Goal: Task Accomplishment & Management: Use online tool/utility

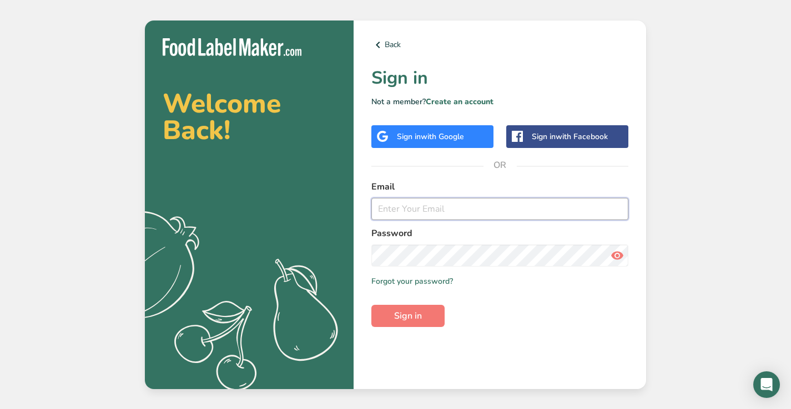
type input "[EMAIL_ADDRESS][DOMAIN_NAME]"
click at [408, 316] on button "Sign in" at bounding box center [407, 316] width 73 height 22
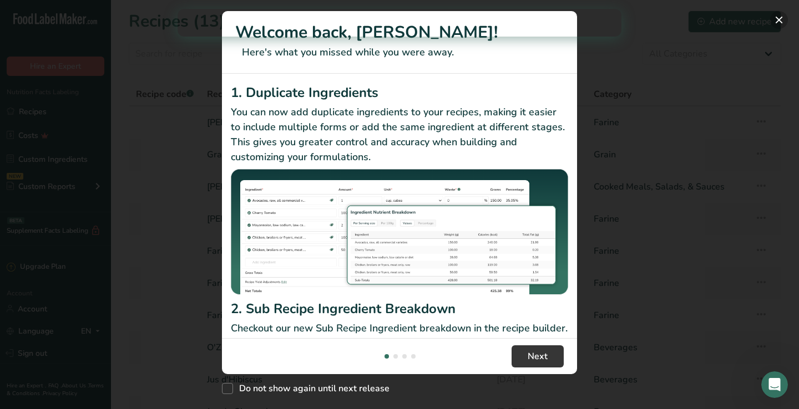
click at [781, 27] on button "New Features" at bounding box center [779, 20] width 18 height 18
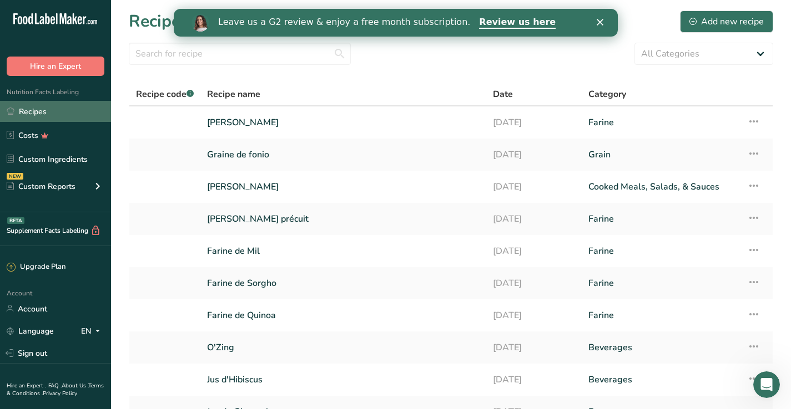
click at [48, 109] on link "Recipes" at bounding box center [55, 111] width 111 height 21
click at [746, 19] on div "Add new recipe" at bounding box center [726, 21] width 74 height 13
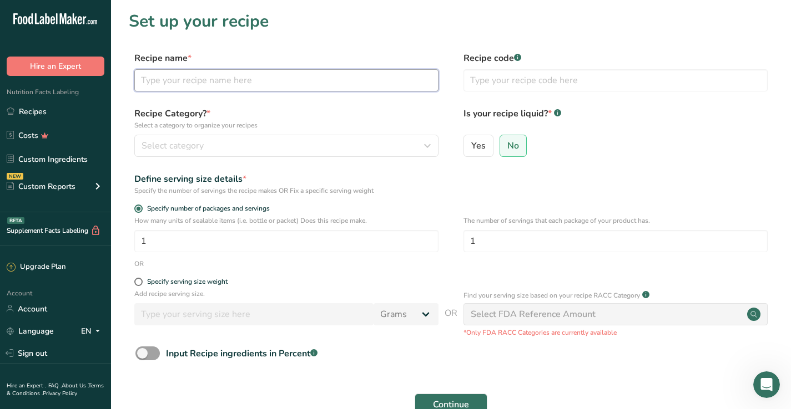
click at [413, 73] on input "text" at bounding box center [286, 80] width 304 height 22
type input "Sorgho cuit et surgelé"
click at [322, 153] on button "Select category" at bounding box center [286, 146] width 304 height 22
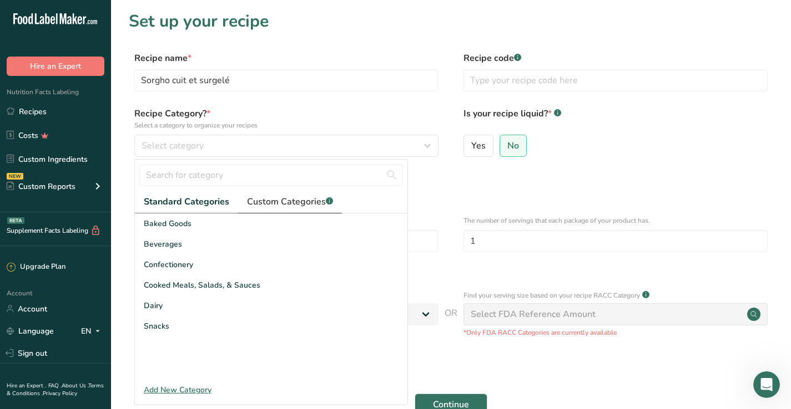
click at [276, 202] on span "Custom Categories .a-a{fill:#347362;}.b-a{fill:#fff;}" at bounding box center [290, 201] width 86 height 13
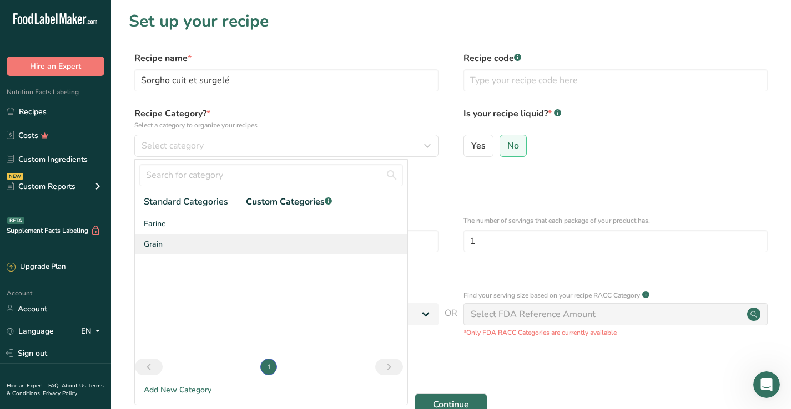
click at [180, 241] on div "Grain" at bounding box center [271, 244] width 272 height 21
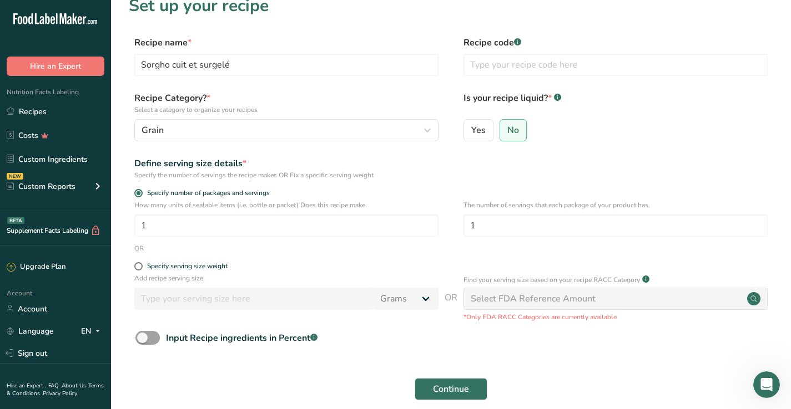
scroll to position [25, 0]
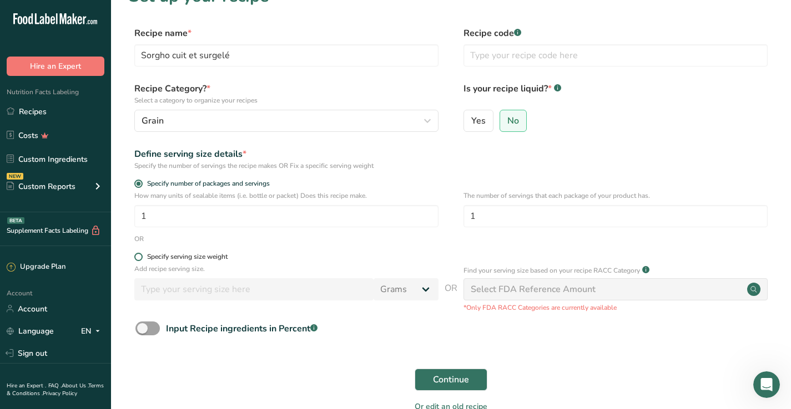
click at [139, 256] on span at bounding box center [138, 257] width 8 height 8
click at [139, 256] on input "Specify serving size weight" at bounding box center [137, 257] width 7 height 7
radio input "true"
radio input "false"
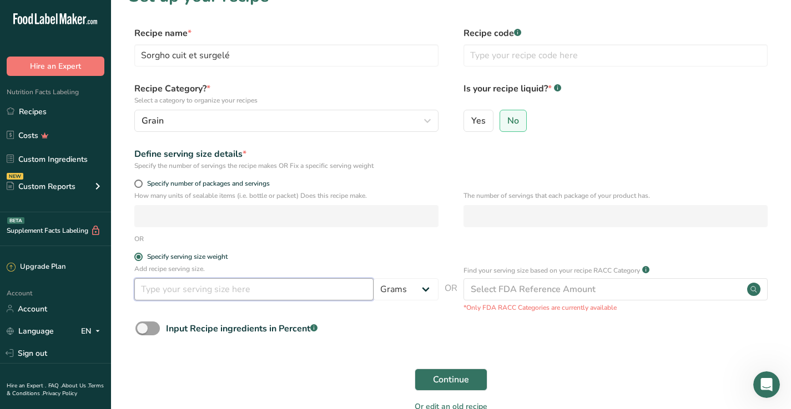
click at [181, 288] on input "number" at bounding box center [253, 289] width 239 height 22
click at [324, 286] on input "1" at bounding box center [253, 289] width 239 height 22
type input "1000"
click at [434, 381] on span "Continue" at bounding box center [451, 379] width 36 height 13
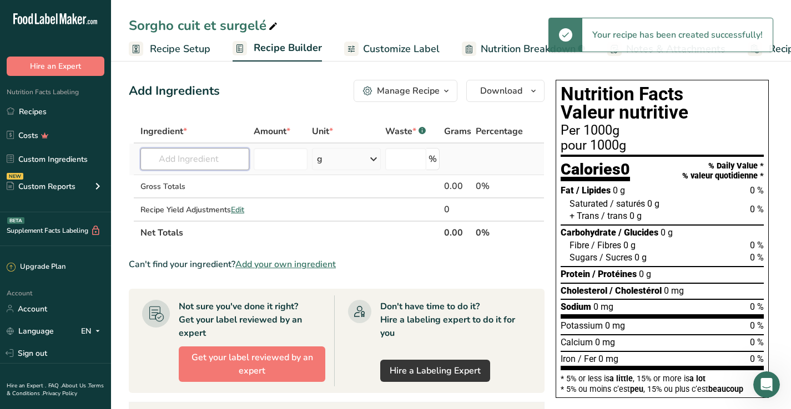
click at [200, 160] on input "text" at bounding box center [194, 159] width 109 height 22
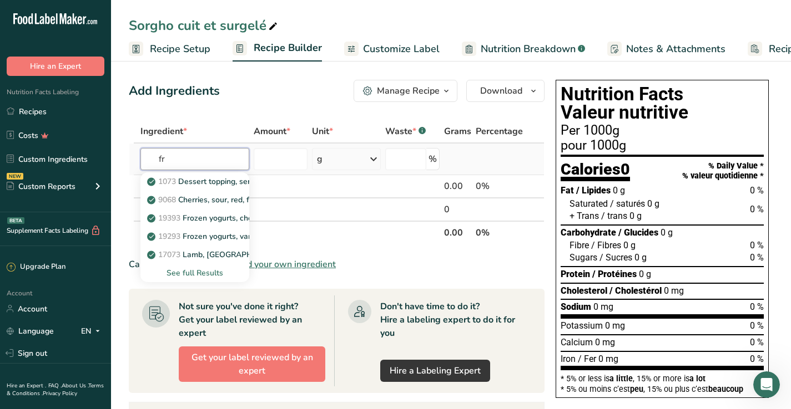
type input "f"
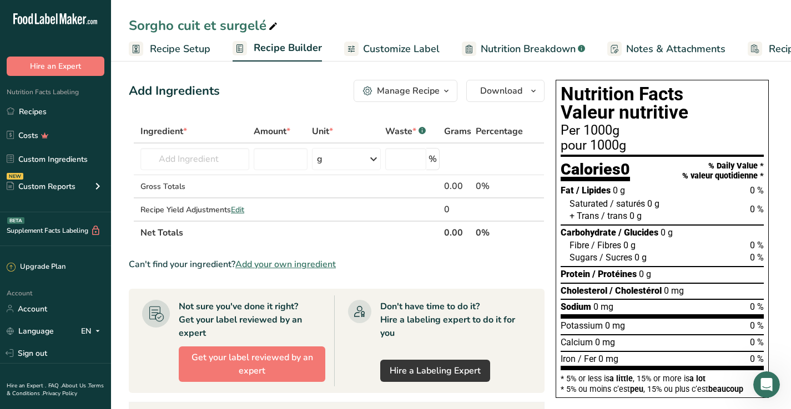
click at [276, 263] on span "Add your own ingredient" at bounding box center [285, 264] width 100 height 13
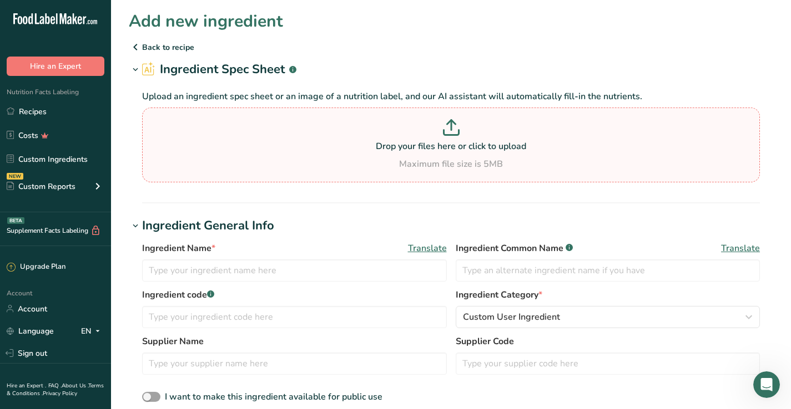
click at [452, 133] on icon at bounding box center [451, 127] width 17 height 17
click at [452, 133] on input "Drop your files here or click to upload Maximum file size is 5MB" at bounding box center [450, 145] width 617 height 75
type input "C:\fakepath\Sorgho Surgele.jpg"
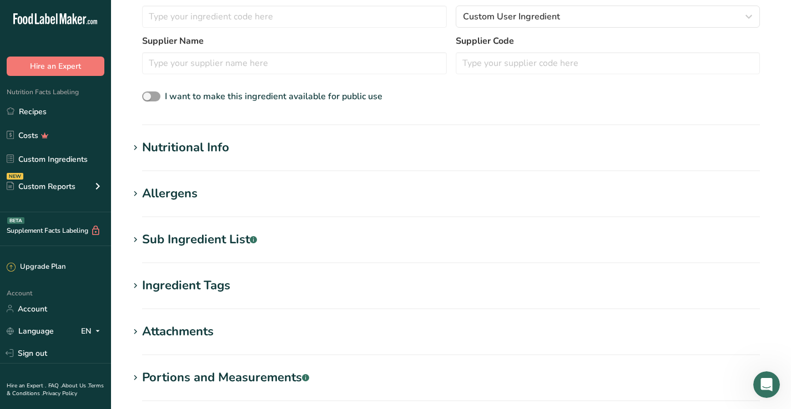
scroll to position [250, 0]
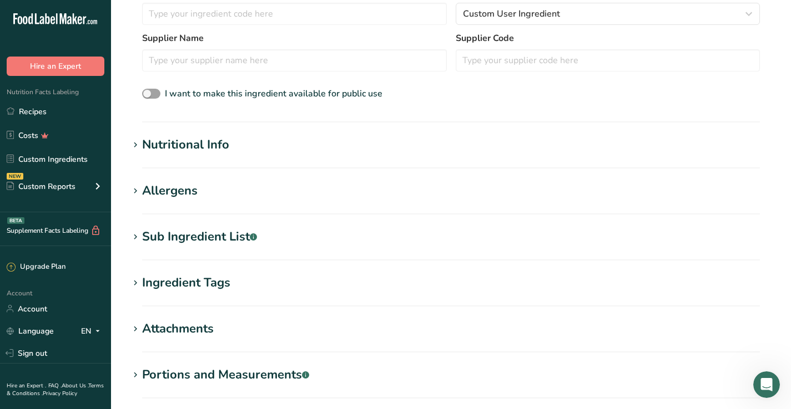
click at [195, 148] on div "Nutritional Info" at bounding box center [185, 145] width 87 height 18
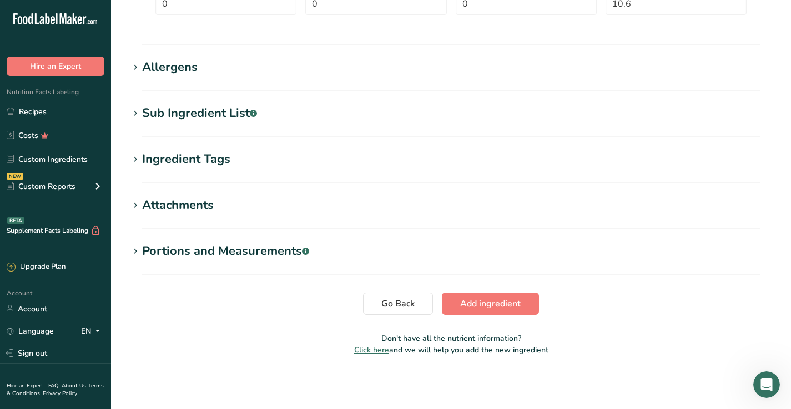
scroll to position [630, 0]
click at [516, 300] on span "Add ingredient" at bounding box center [490, 303] width 60 height 13
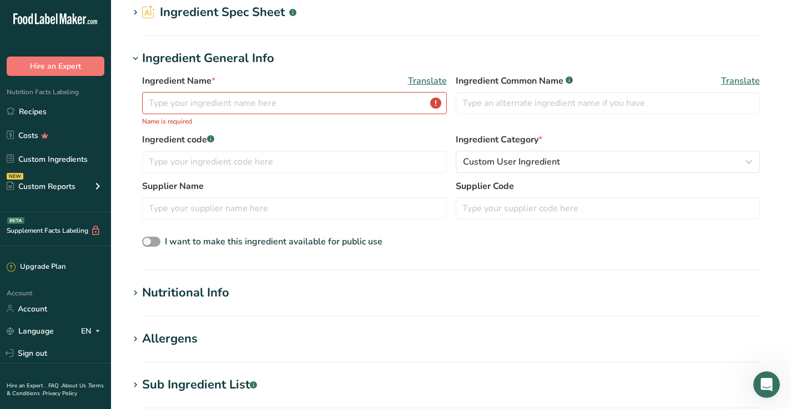
scroll to position [37, 0]
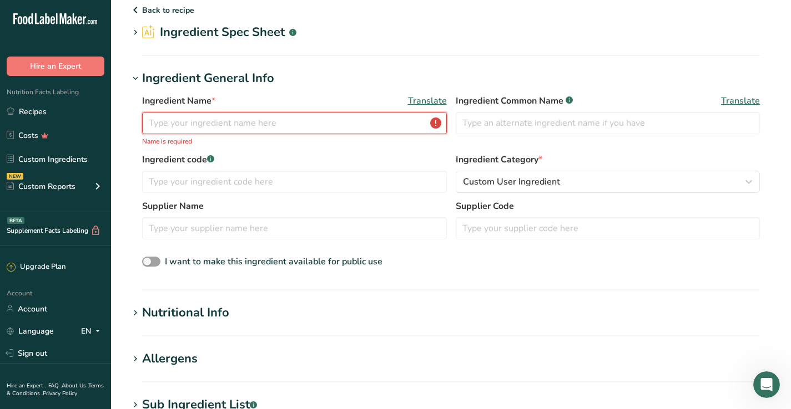
click at [334, 120] on input "text" at bounding box center [294, 123] width 305 height 22
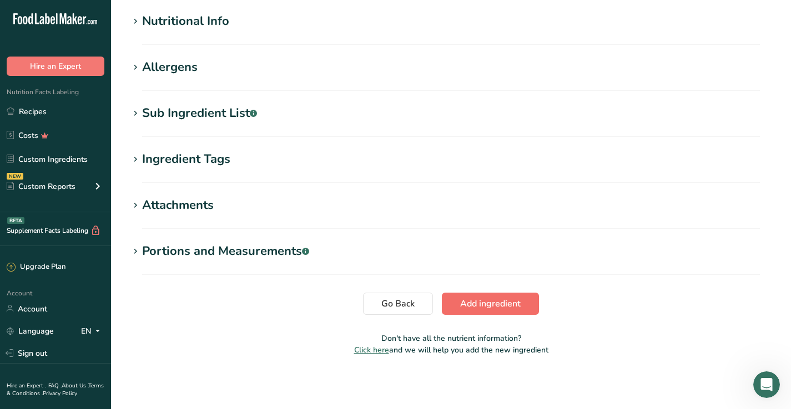
type input "Frozen Sorghum"
click at [472, 304] on span "Add ingredient" at bounding box center [490, 303] width 60 height 13
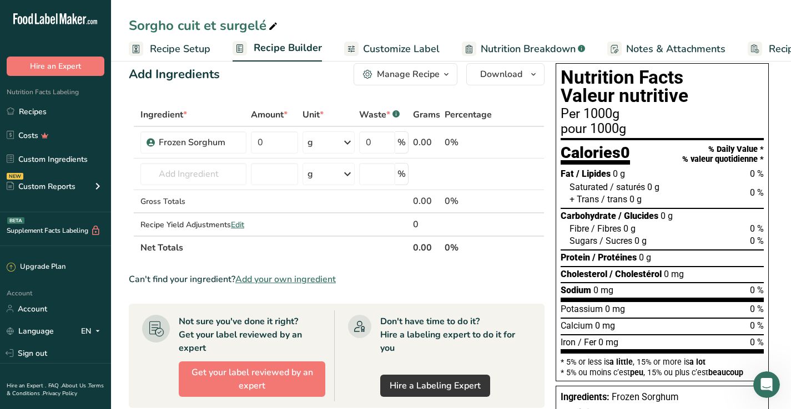
scroll to position [21, 0]
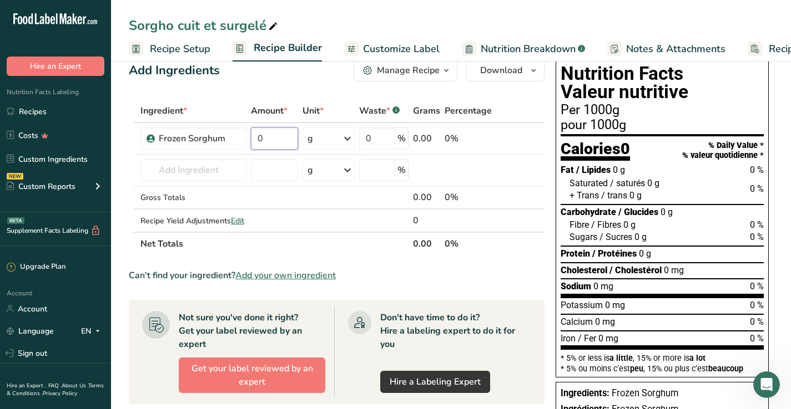
drag, startPoint x: 283, startPoint y: 143, endPoint x: 216, endPoint y: 122, distance: 70.4
click at [216, 122] on table "Ingredient * Amount * Unit * Waste * .a-a{fill:#347362;}.b-a{fill:#fff;} Grams …" at bounding box center [337, 177] width 416 height 156
type input "1000"
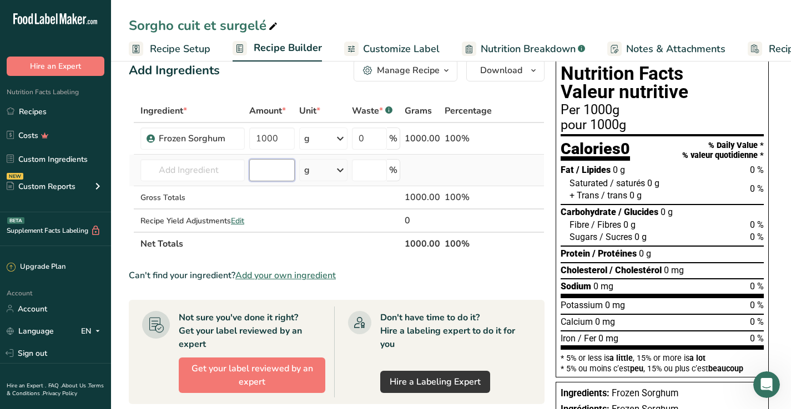
click at [292, 168] on div "Ingredient * Amount * Unit * Waste * .a-a{fill:#347362;}.b-a{fill:#fff;} Grams …" at bounding box center [337, 177] width 416 height 156
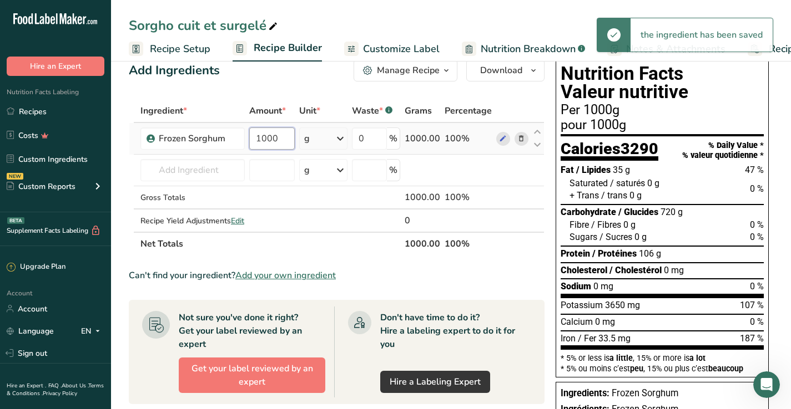
click at [281, 137] on input "1000" at bounding box center [272, 139] width 46 height 22
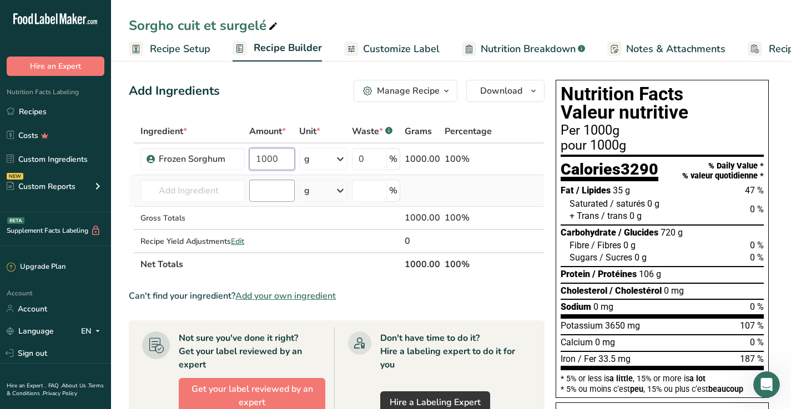
scroll to position [0, 0]
click at [180, 50] on span "Recipe Setup" at bounding box center [180, 49] width 60 height 15
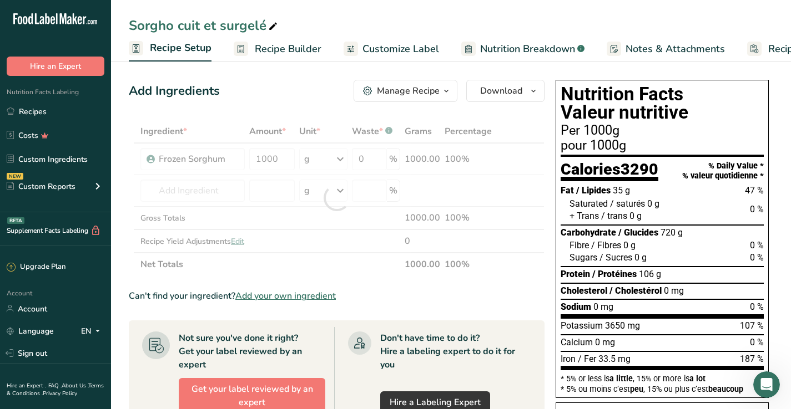
scroll to position [0, 4]
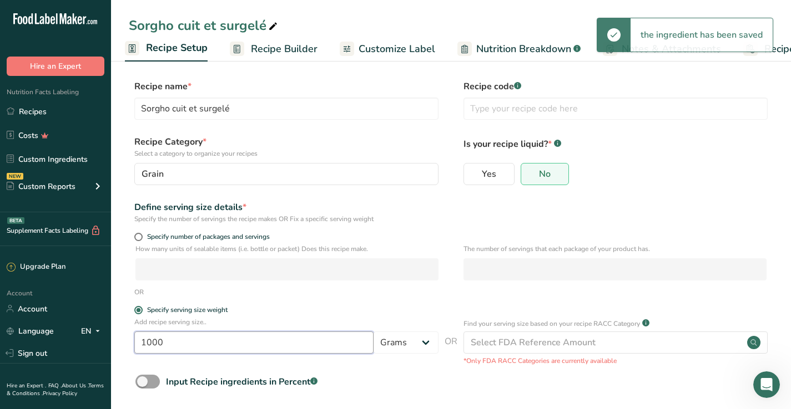
click at [218, 340] on input "1000" at bounding box center [253, 343] width 239 height 22
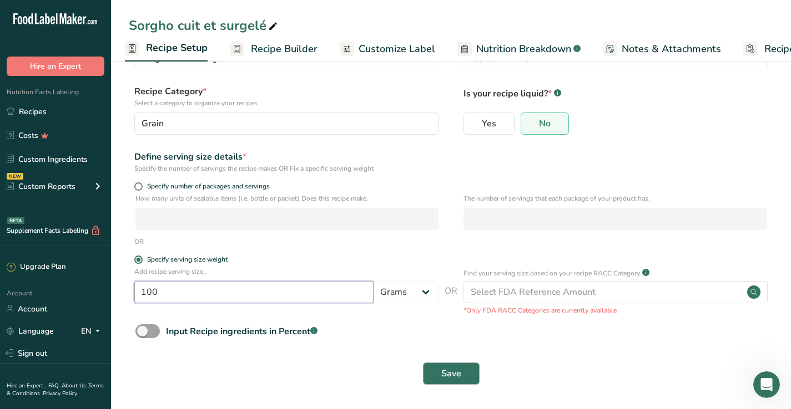
scroll to position [50, 0]
type input "100"
click at [439, 377] on button "Save" at bounding box center [451, 374] width 57 height 22
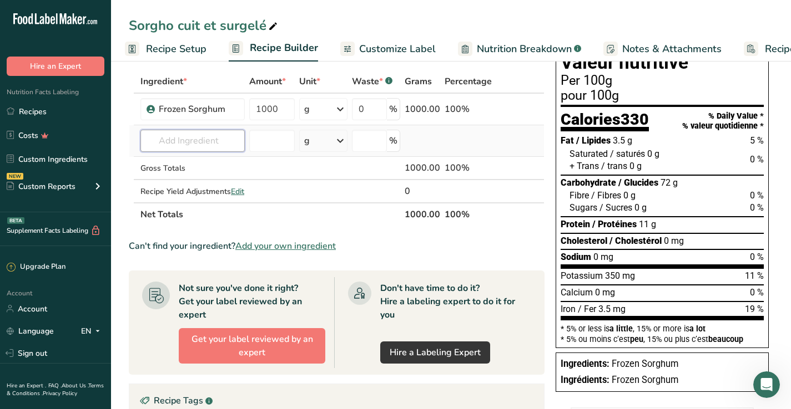
click at [207, 138] on input "text" at bounding box center [192, 141] width 104 height 22
type input "s"
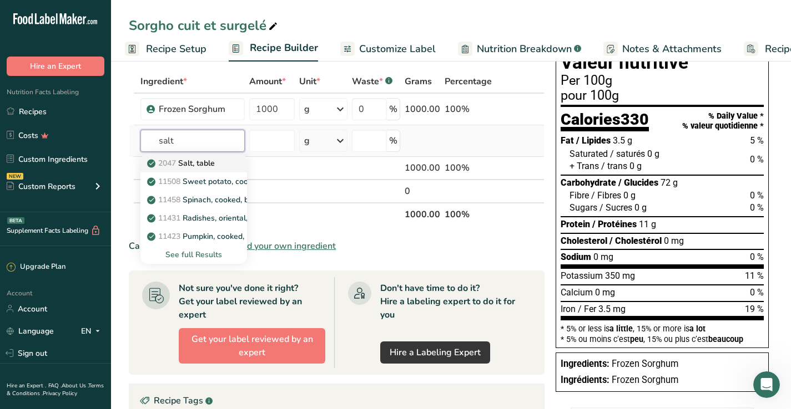
type input "salt"
click at [230, 161] on link "2047 Salt, table" at bounding box center [193, 163] width 107 height 18
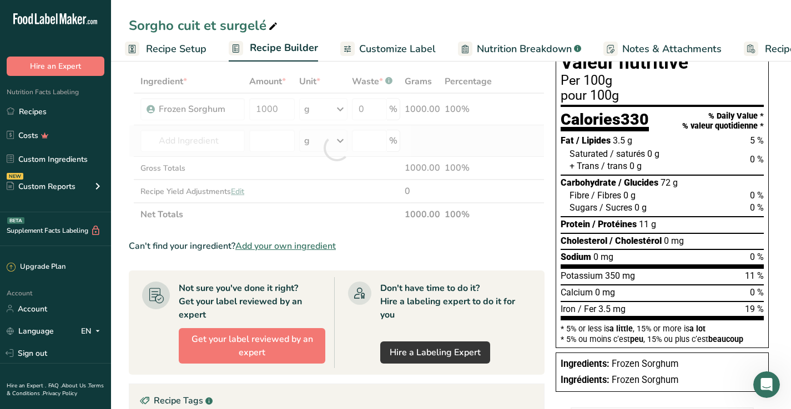
type input "Salt, table"
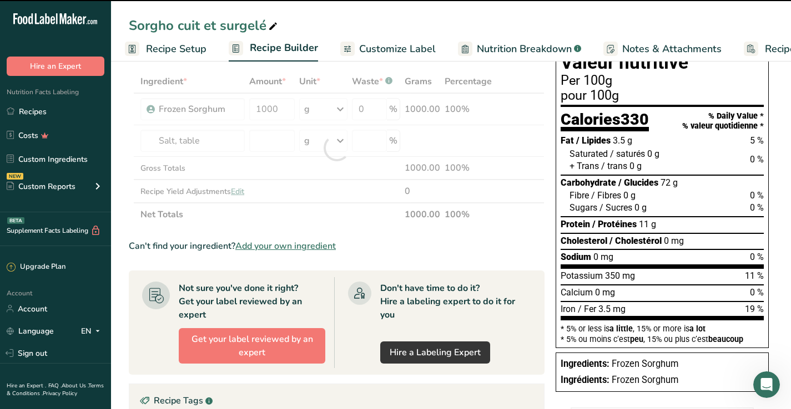
type input "0"
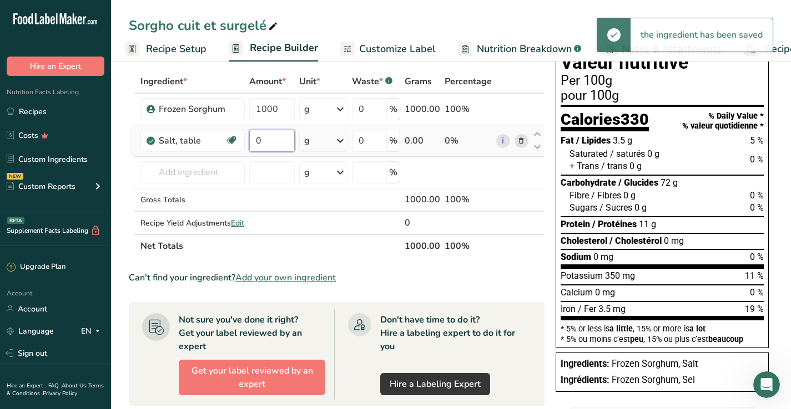
click at [268, 141] on input "0" at bounding box center [272, 141] width 46 height 22
drag, startPoint x: 268, startPoint y: 141, endPoint x: 253, endPoint y: 141, distance: 15.0
click at [253, 141] on input "0" at bounding box center [272, 141] width 46 height 22
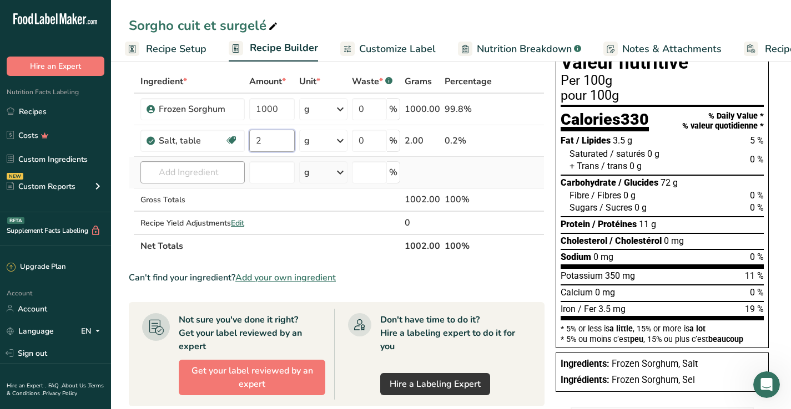
type input "2"
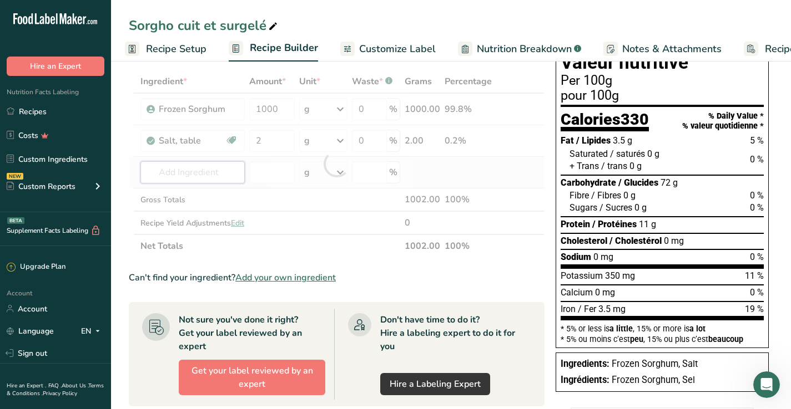
click at [185, 167] on div "Ingredient * Amount * Unit * Waste * .a-a{fill:#347362;}.b-a{fill:#fff;} Grams …" at bounding box center [337, 164] width 416 height 188
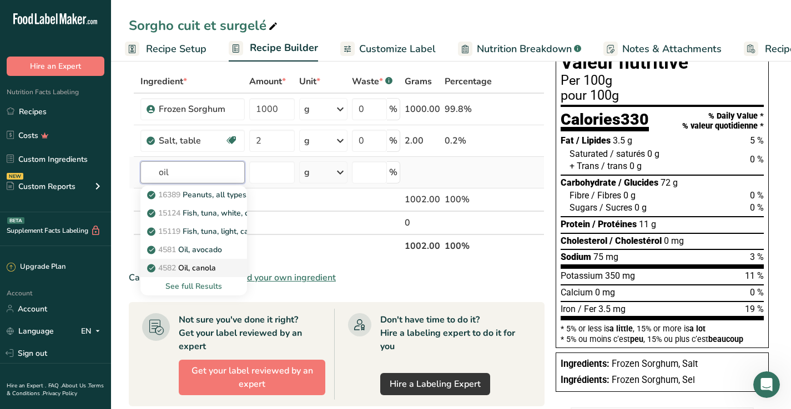
type input "oil"
click at [210, 265] on p "4582 Oil, canola" at bounding box center [182, 268] width 67 height 12
type input "Oil, canola"
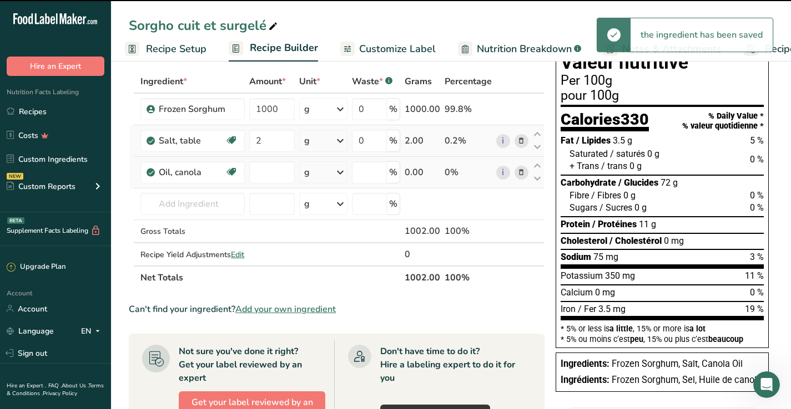
type input "0"
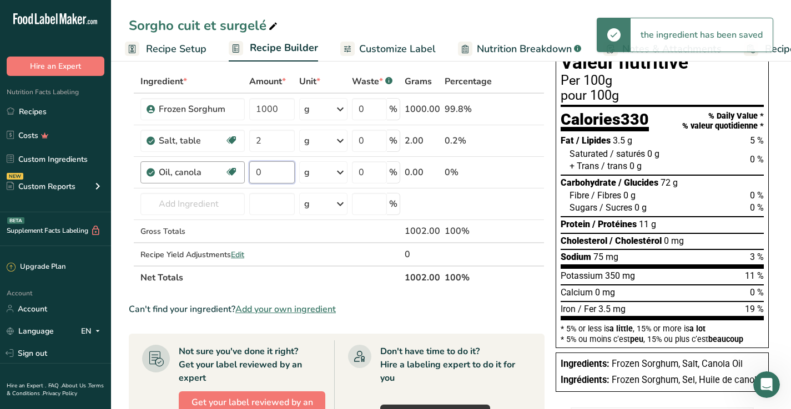
drag, startPoint x: 272, startPoint y: 176, endPoint x: 242, endPoint y: 172, distance: 30.3
click at [242, 172] on tr "Oil, canola Source of Omega 3 Dairy free Gluten free Vegan Vegetarian Soy free …" at bounding box center [336, 173] width 414 height 32
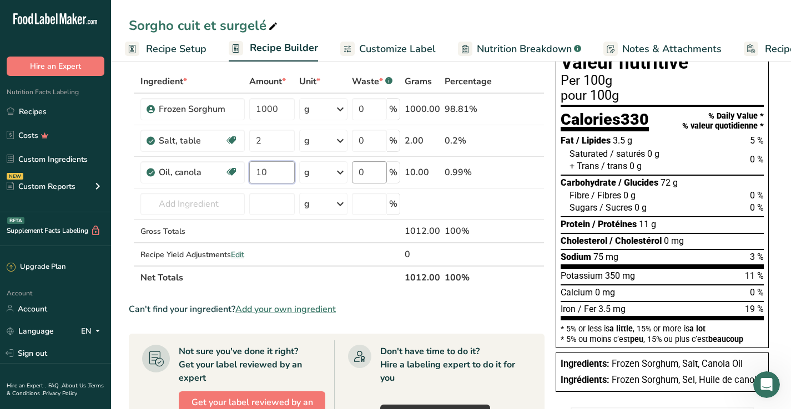
type input "10"
click at [378, 173] on div "Ingredient * Amount * Unit * Waste * .a-a{fill:#347362;}.b-a{fill:#fff;} Grams …" at bounding box center [337, 180] width 416 height 220
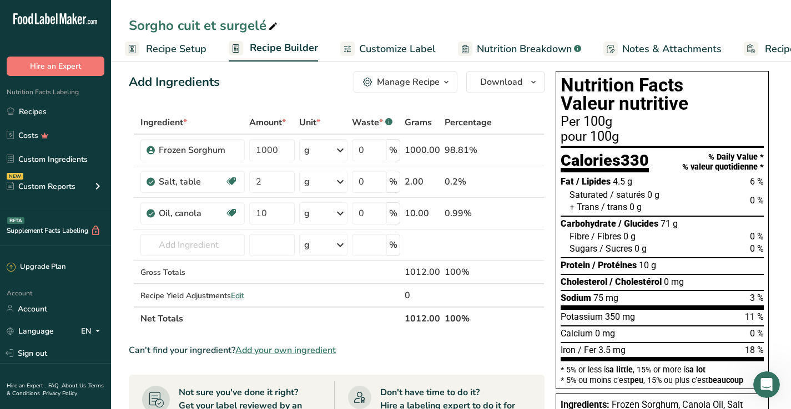
scroll to position [7, 0]
